Goal: Task Accomplishment & Management: Use online tool/utility

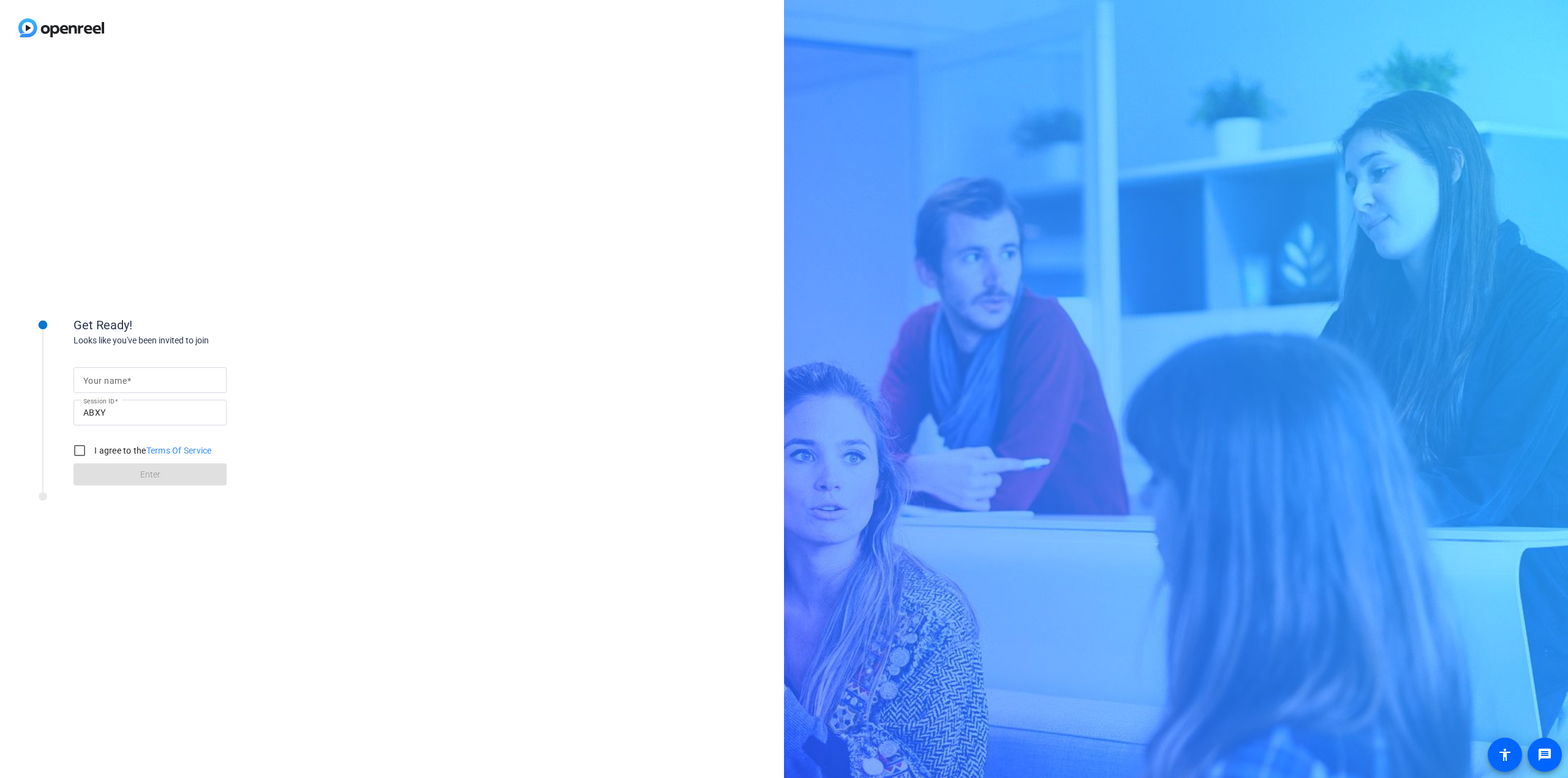
click at [108, 382] on mat-label "Your name" at bounding box center [105, 381] width 43 height 10
click at [108, 382] on input "Your name" at bounding box center [150, 380] width 133 height 15
type input "[PERSON_NAME]"
click at [76, 447] on input "I agree to the Terms Of Service" at bounding box center [79, 451] width 25 height 25
checkbox input "true"
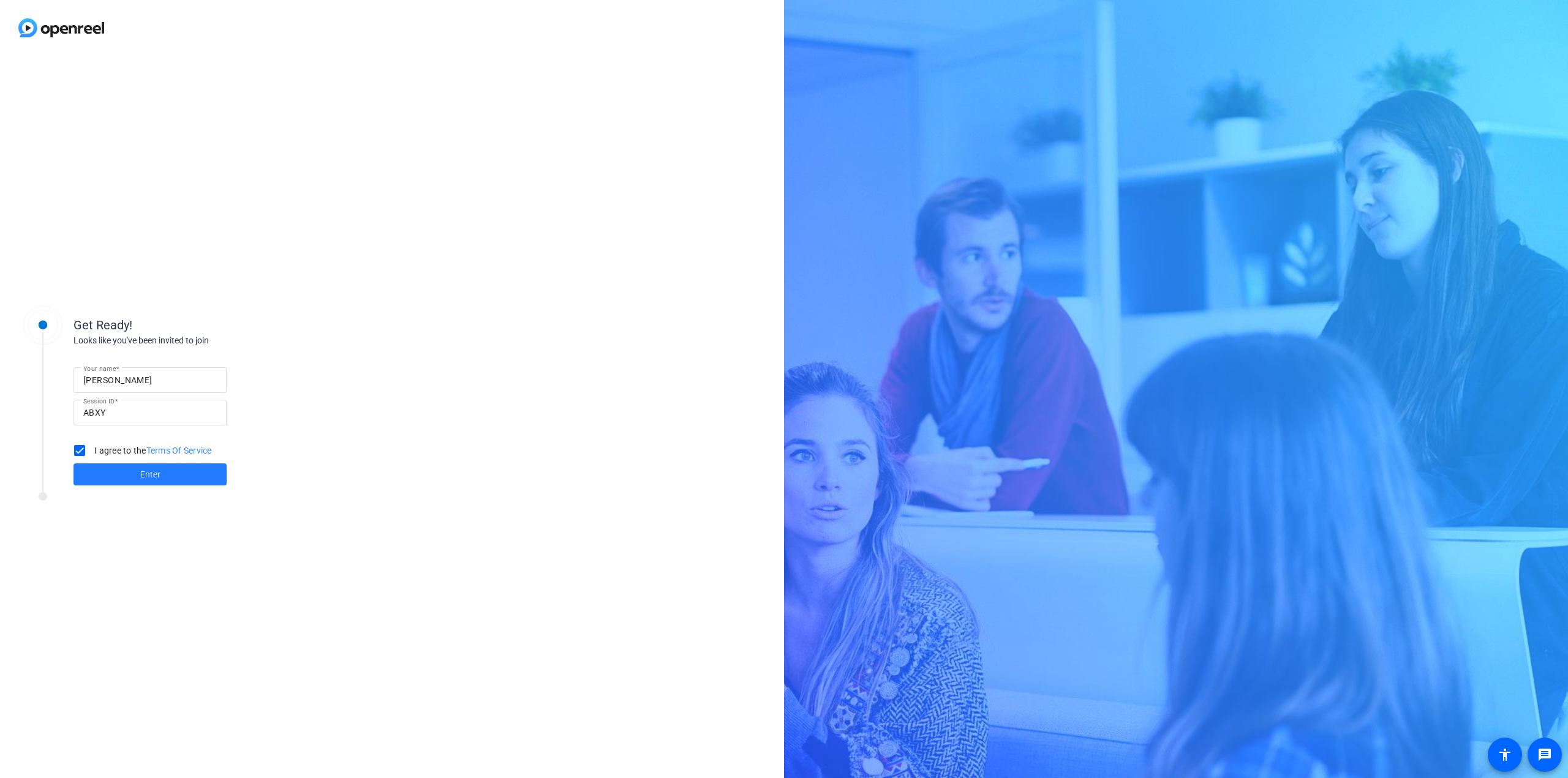
click at [143, 470] on span "Enter" at bounding box center [150, 475] width 20 height 13
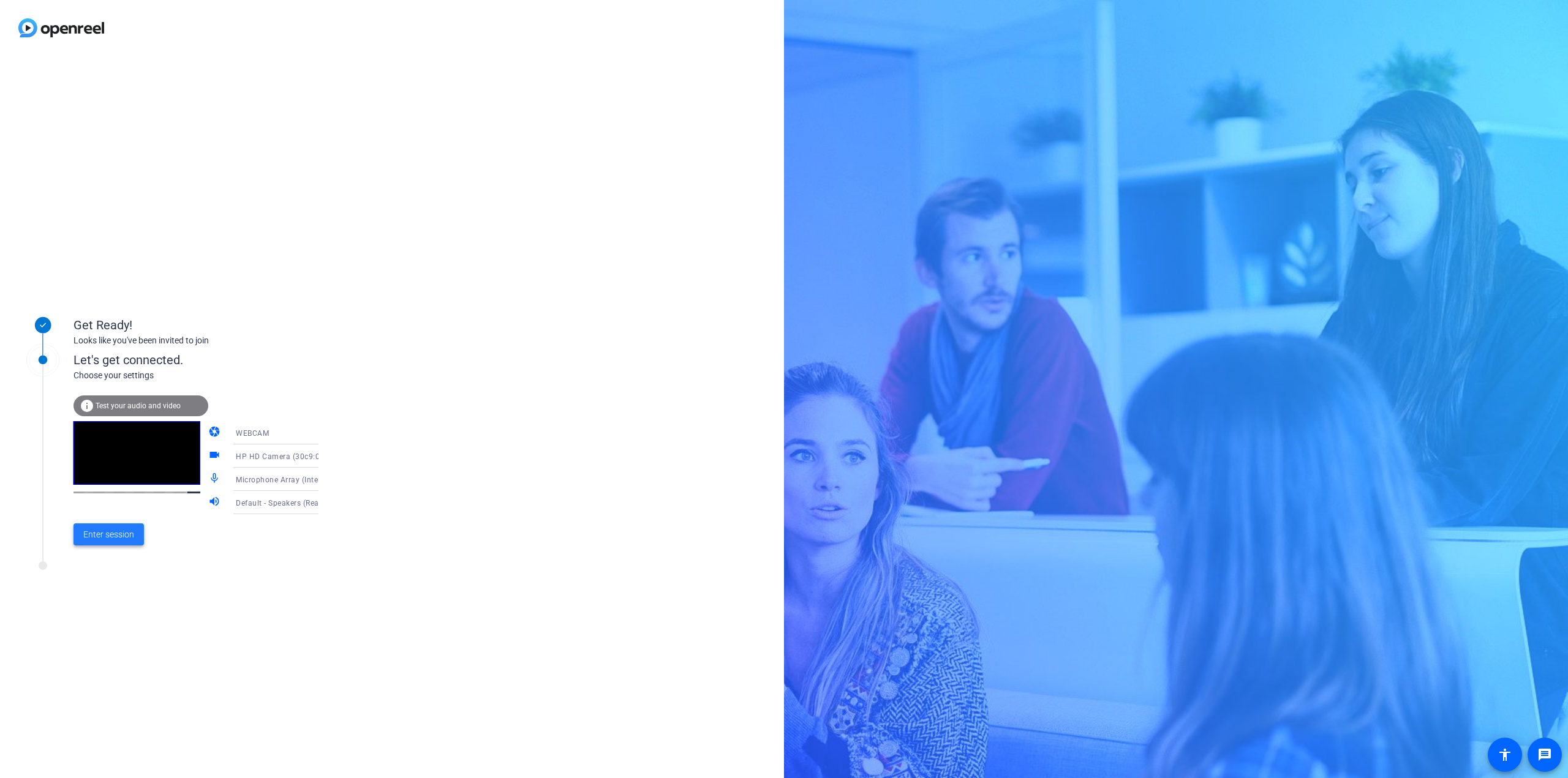
click at [126, 532] on span "Enter session" at bounding box center [109, 534] width 51 height 13
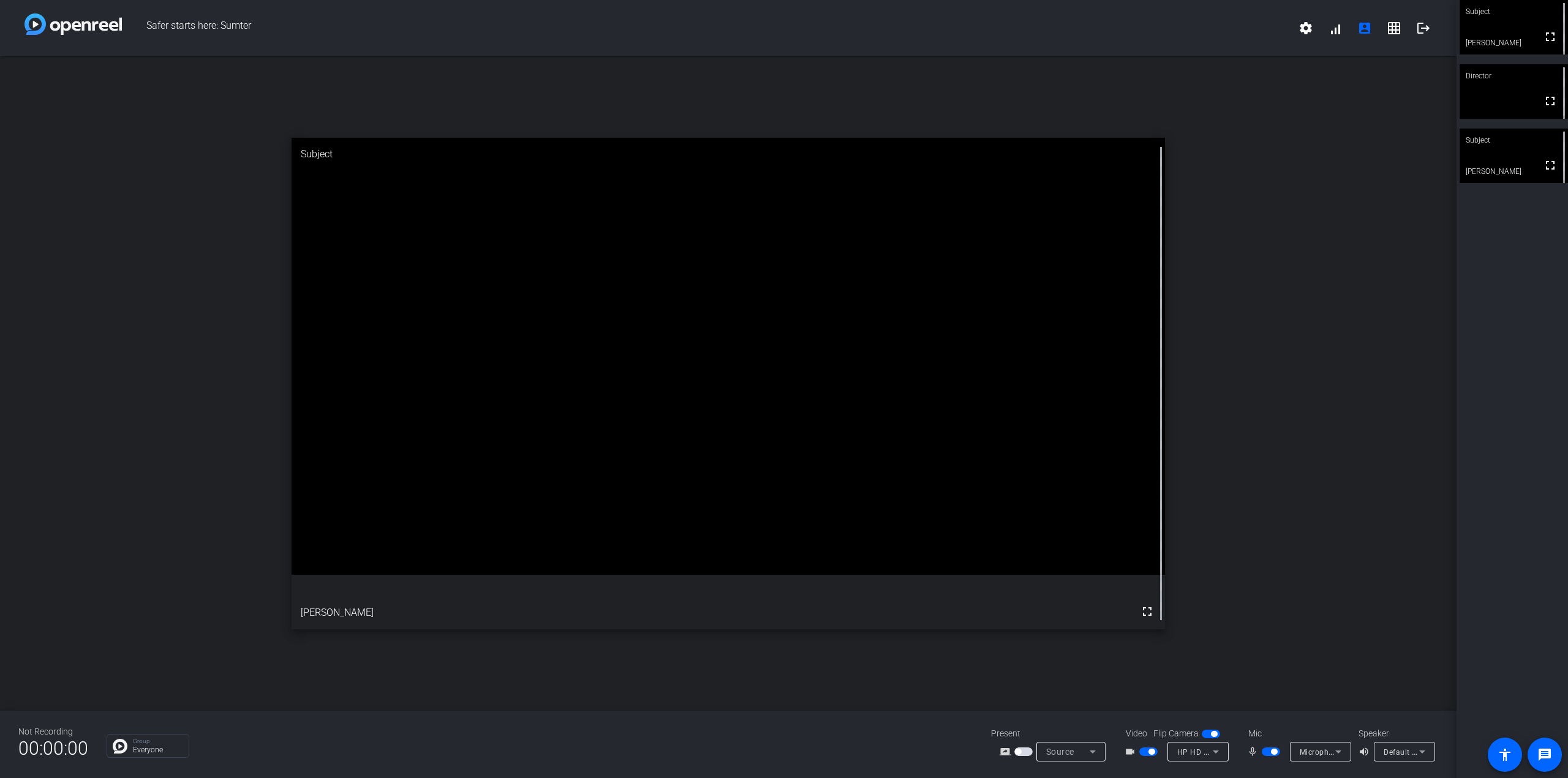
click at [1488, 442] on div "Subject fullscreen [PERSON_NAME] Director fullscreen Subject fullscreen [PERSON…" at bounding box center [1512, 389] width 112 height 778
click at [1218, 756] on icon at bounding box center [1216, 752] width 15 height 15
click at [1218, 756] on div at bounding box center [784, 389] width 1568 height 778
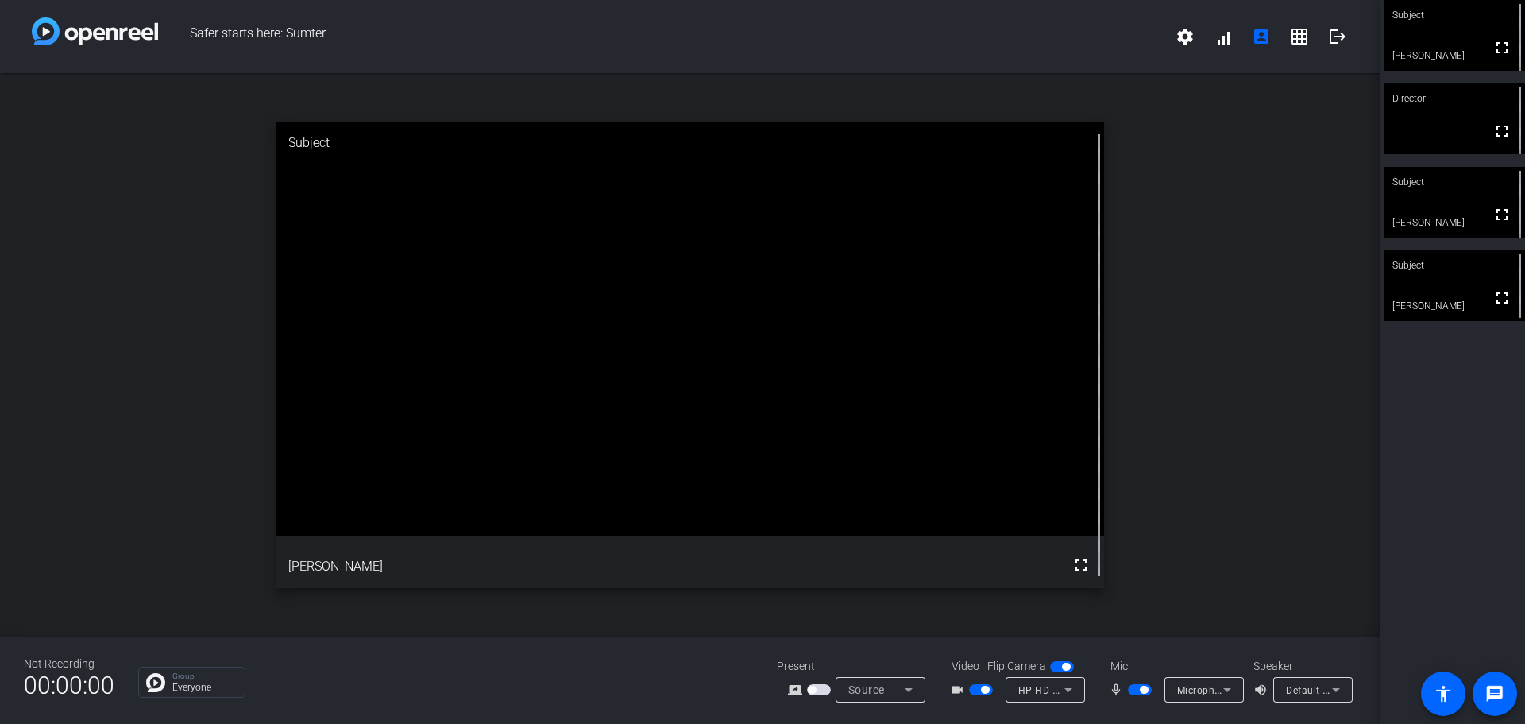
click at [1249, 291] on div "open_in_new Subject fullscreen [PERSON_NAME]" at bounding box center [690, 354] width 1380 height 563
